Goal: Complete application form

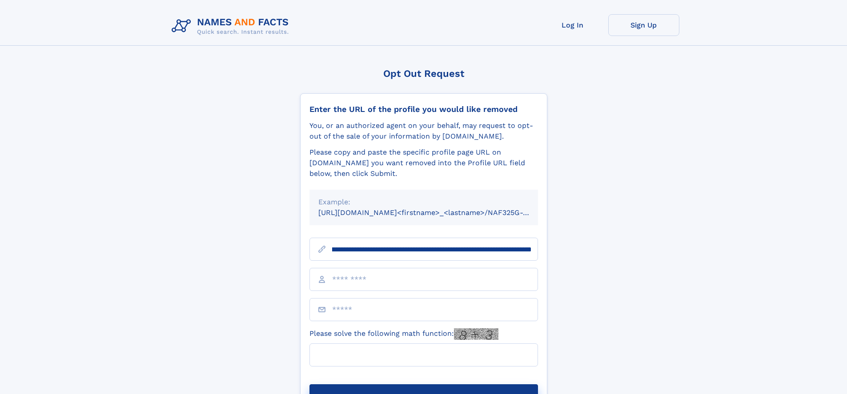
scroll to position [0, 102]
type input "**********"
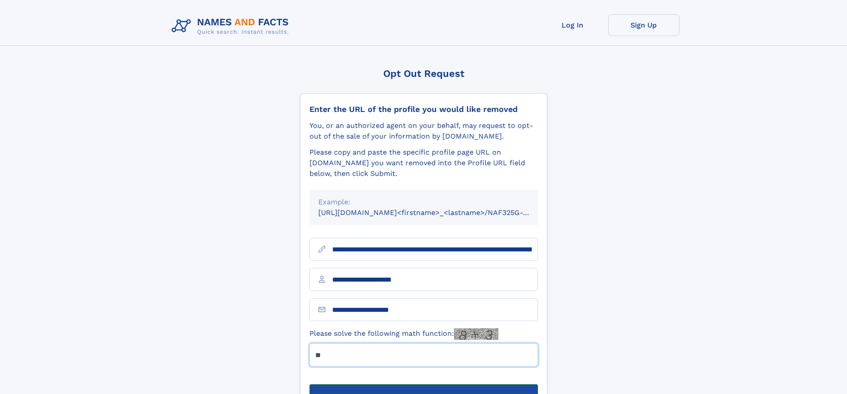
type input "**"
click at [423, 384] on button "Submit Opt Out Request" at bounding box center [423, 398] width 228 height 28
